Goal: Information Seeking & Learning: Understand process/instructions

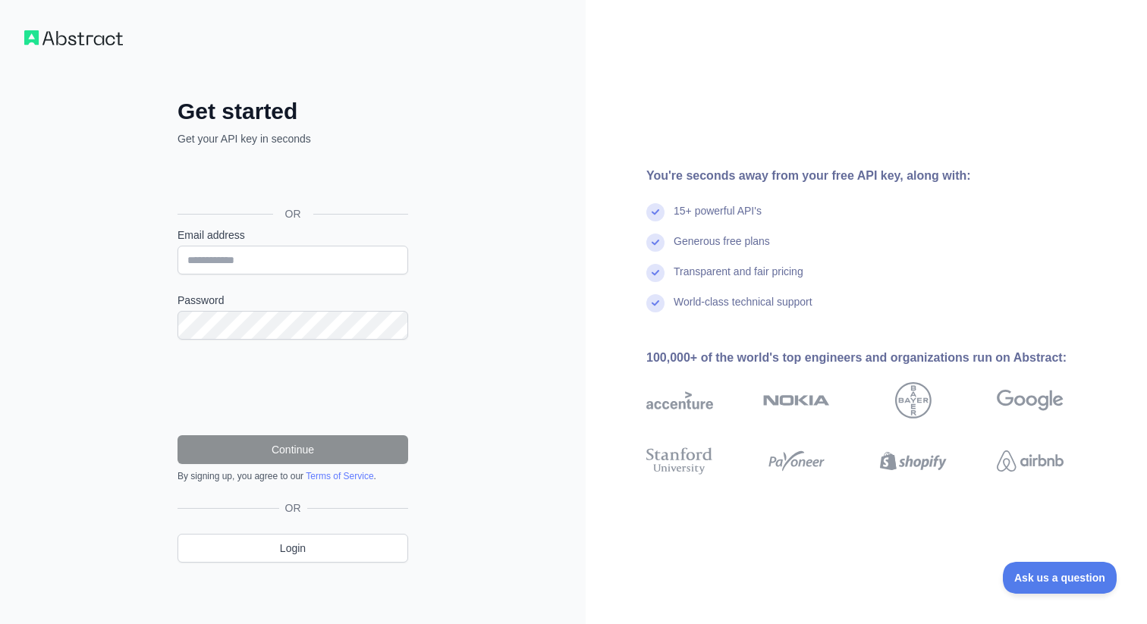
click at [339, 174] on div "Sign in with Google. Opens in new tab" at bounding box center [291, 179] width 228 height 33
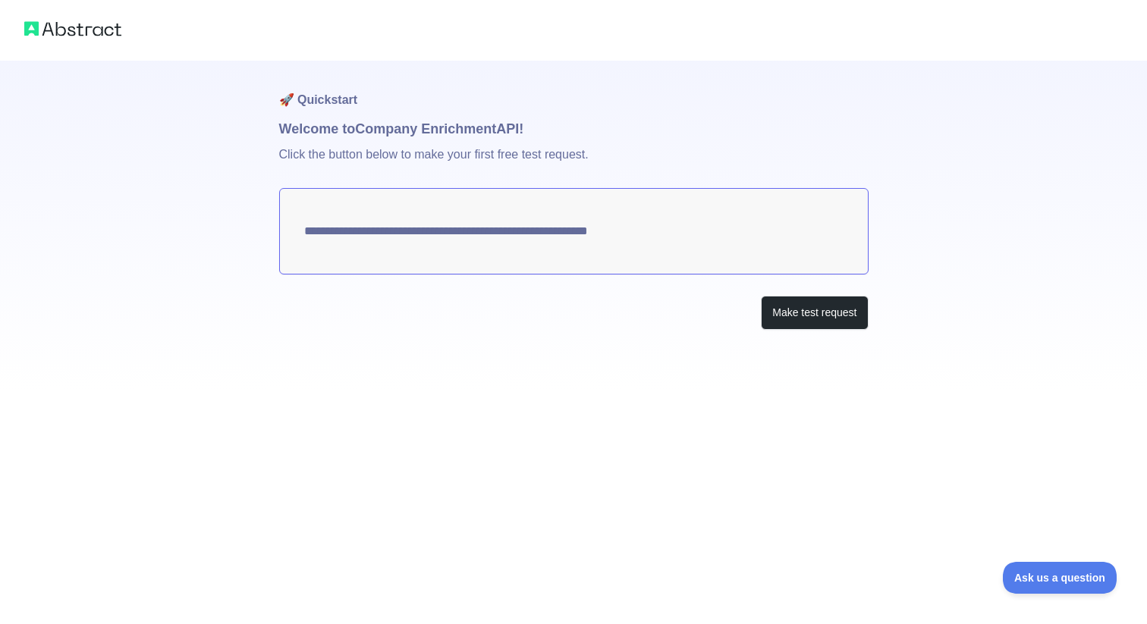
click at [608, 231] on textarea "**********" at bounding box center [573, 231] width 589 height 86
drag, startPoint x: 683, startPoint y: 238, endPoint x: 539, endPoint y: 220, distance: 145.2
click at [539, 220] on textarea "**********" at bounding box center [573, 231] width 589 height 86
click at [778, 310] on button "Make test request" at bounding box center [814, 313] width 107 height 34
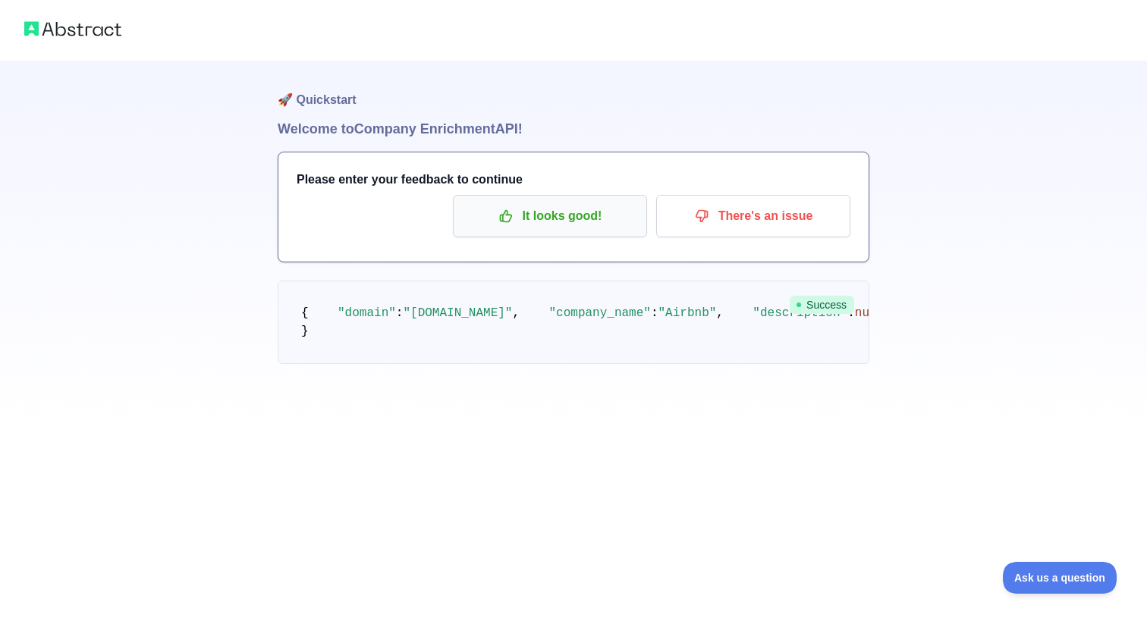
click at [605, 225] on p "It looks good!" at bounding box center [549, 216] width 171 height 26
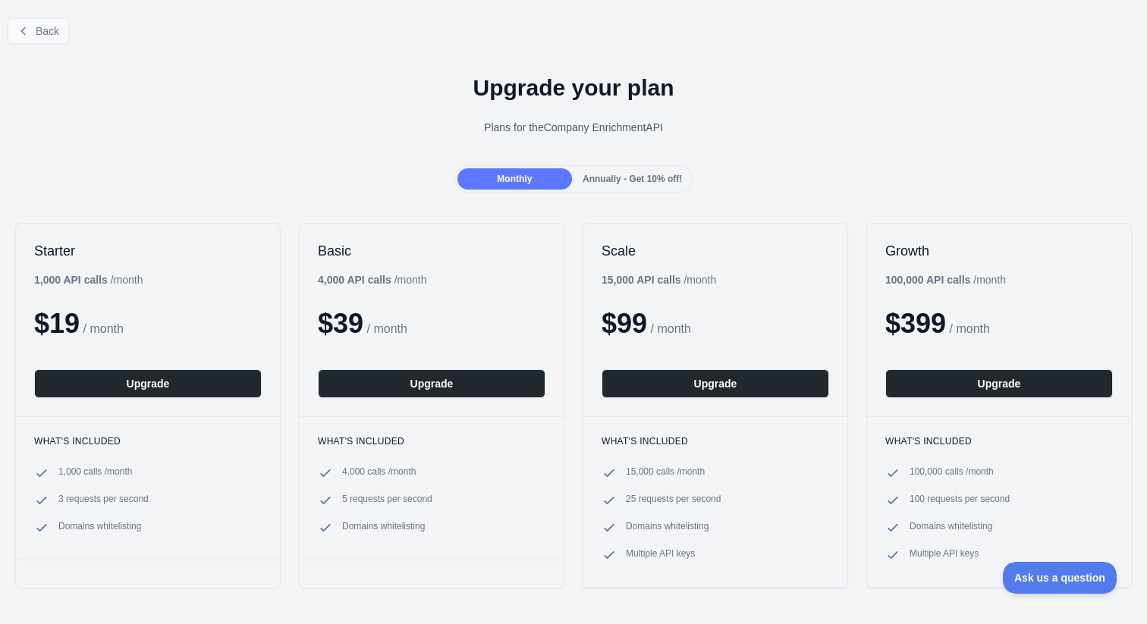
click at [42, 28] on span "Back" at bounding box center [48, 31] width 24 height 12
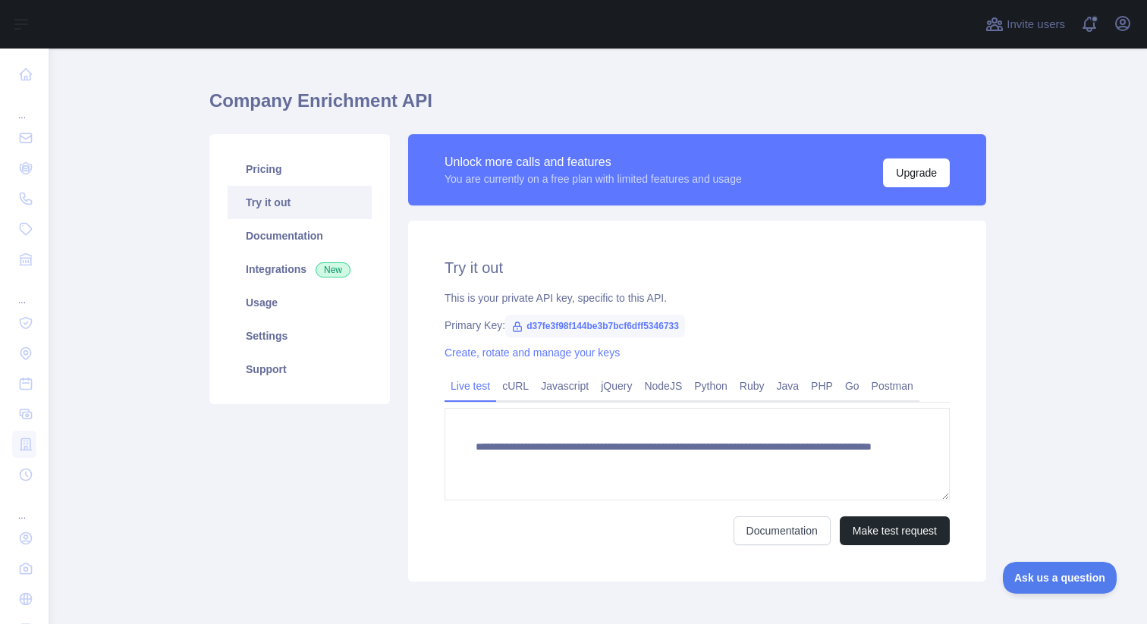
scroll to position [38, 0]
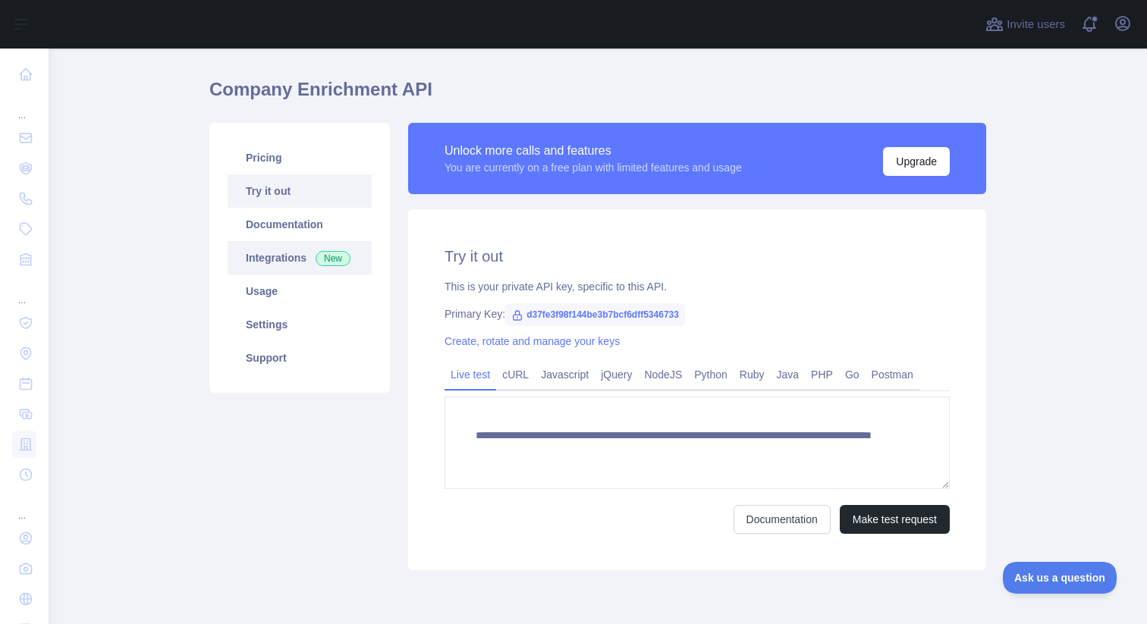
click at [284, 245] on link "Integrations New" at bounding box center [300, 257] width 144 height 33
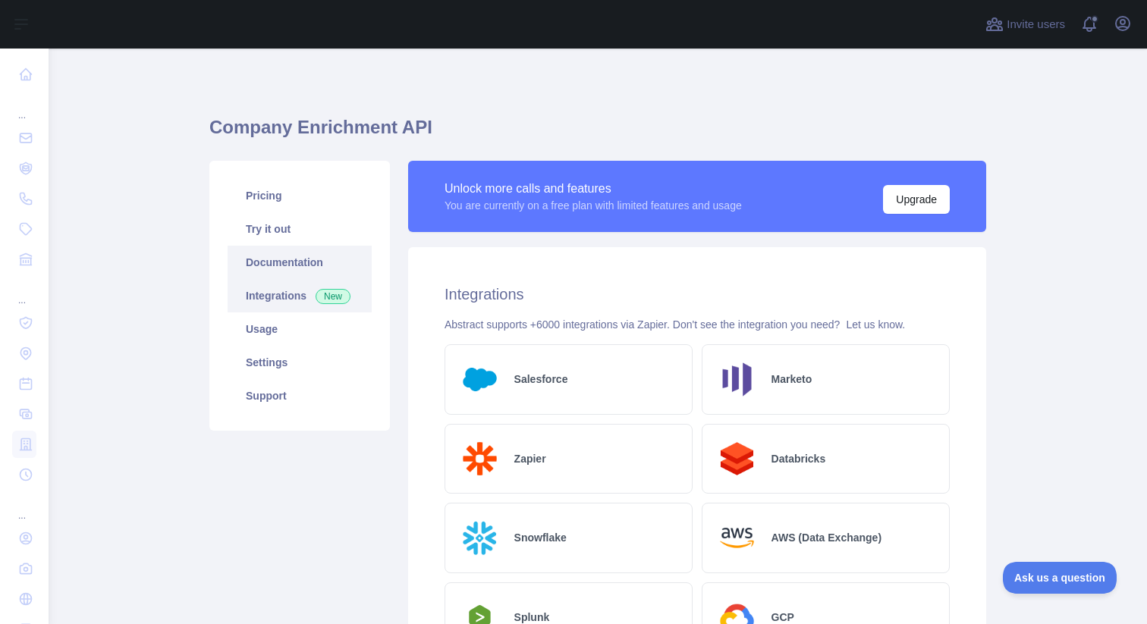
click at [281, 262] on link "Documentation" at bounding box center [300, 262] width 144 height 33
click at [304, 241] on link "Try it out" at bounding box center [300, 228] width 144 height 33
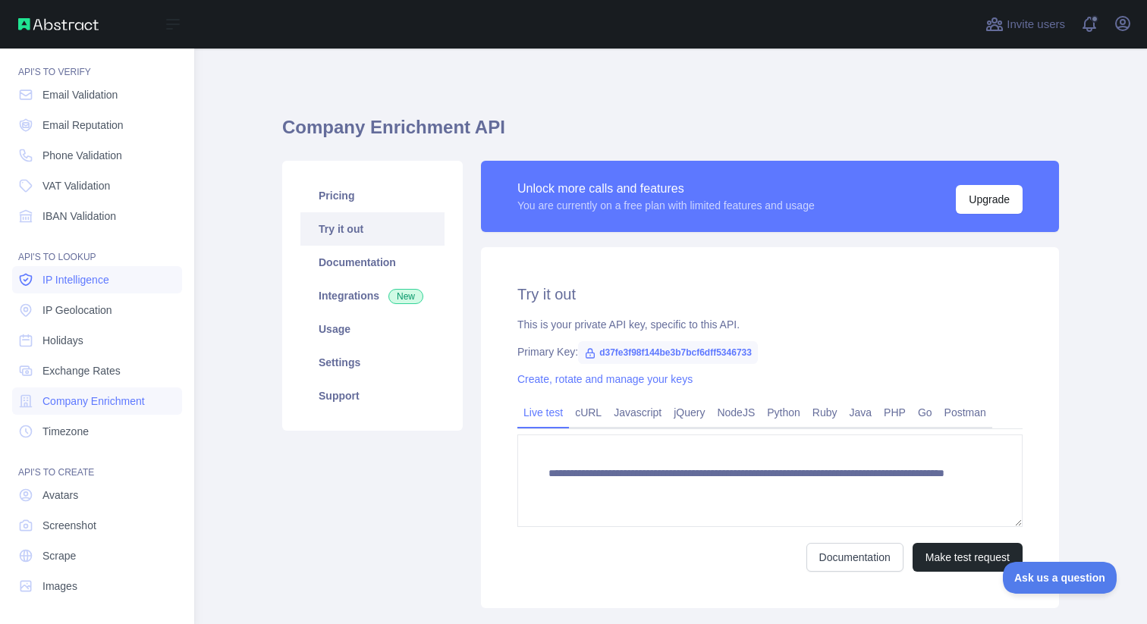
scroll to position [43, 0]
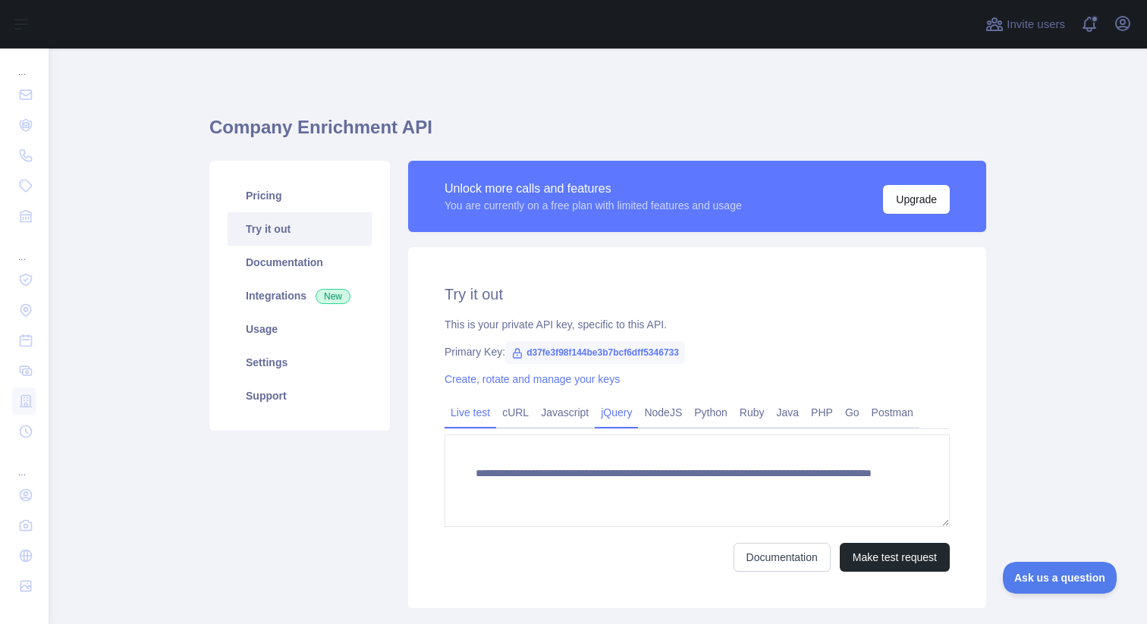
click at [633, 421] on link "jQuery" at bounding box center [616, 412] width 43 height 24
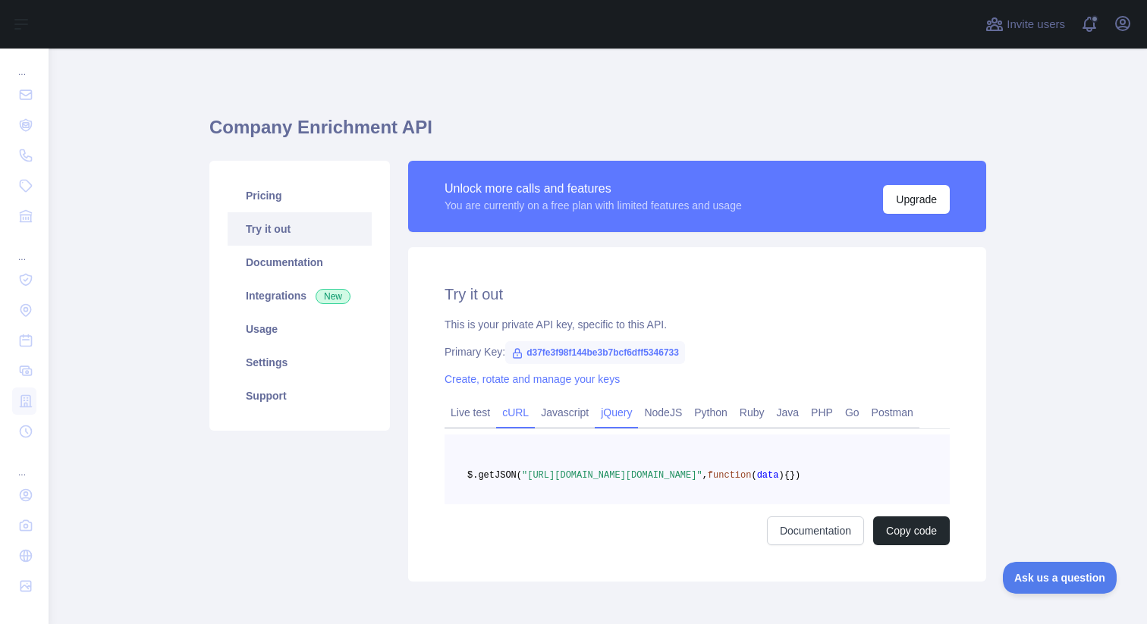
click at [504, 417] on link "cURL" at bounding box center [515, 412] width 39 height 24
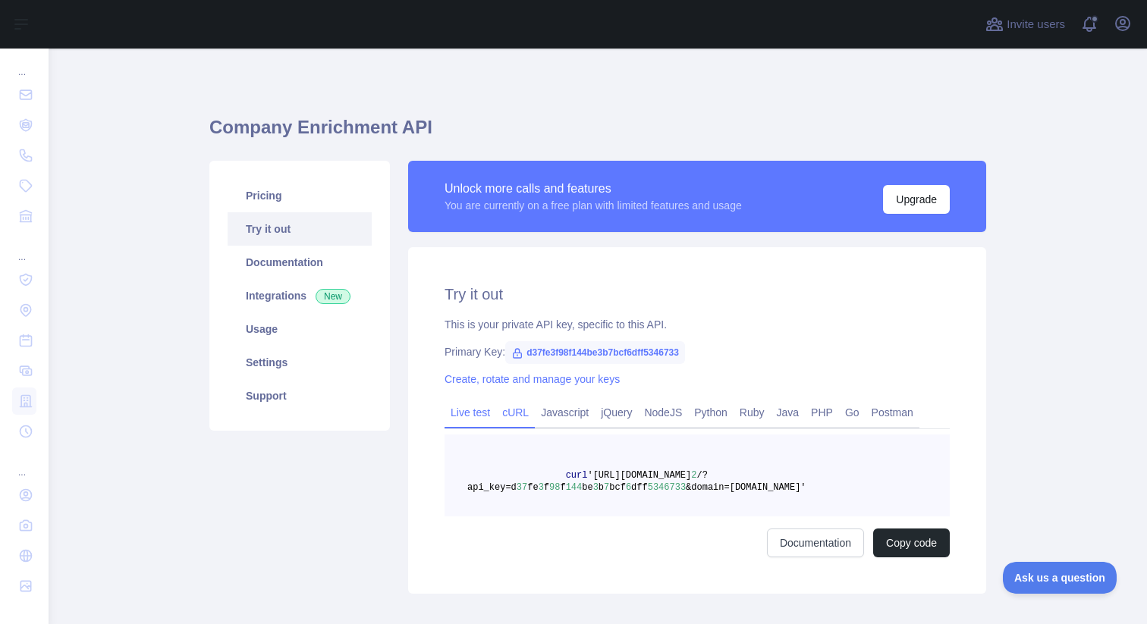
click at [475, 409] on link "Live test" at bounding box center [470, 412] width 52 height 24
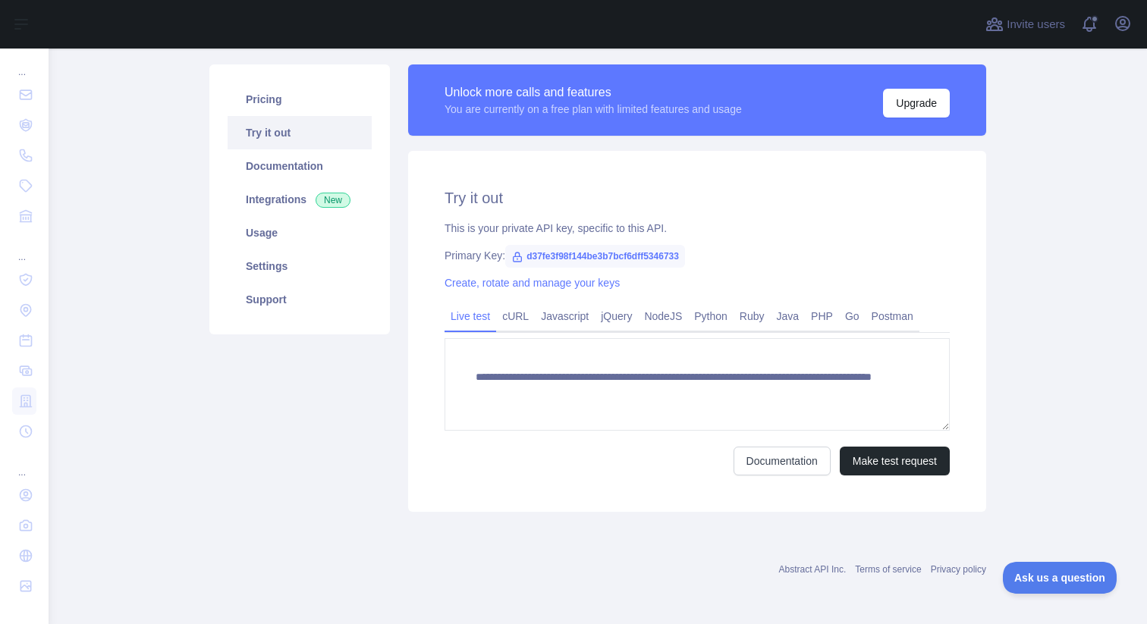
scroll to position [96, 0]
